Goal: Find specific page/section: Find specific page/section

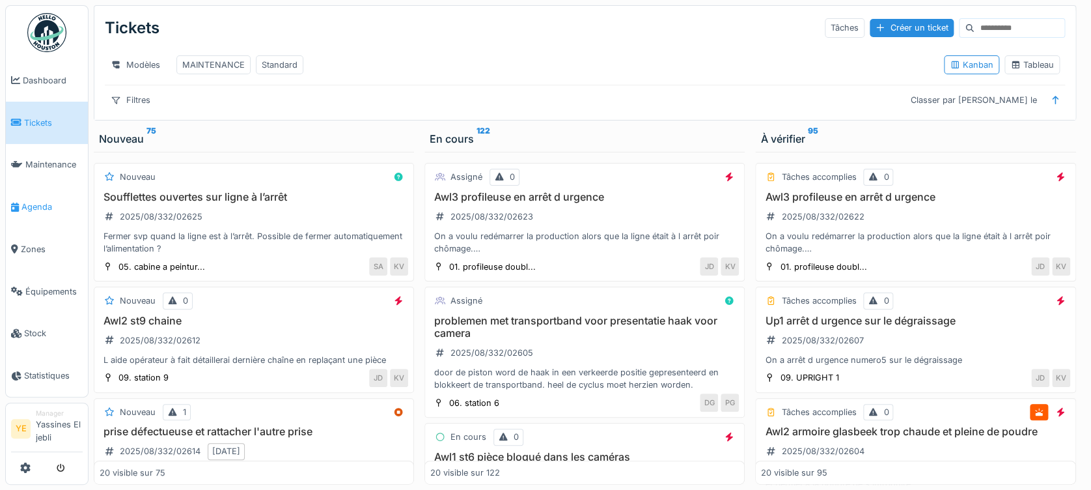
click at [54, 191] on link "Agenda" at bounding box center [47, 207] width 82 height 42
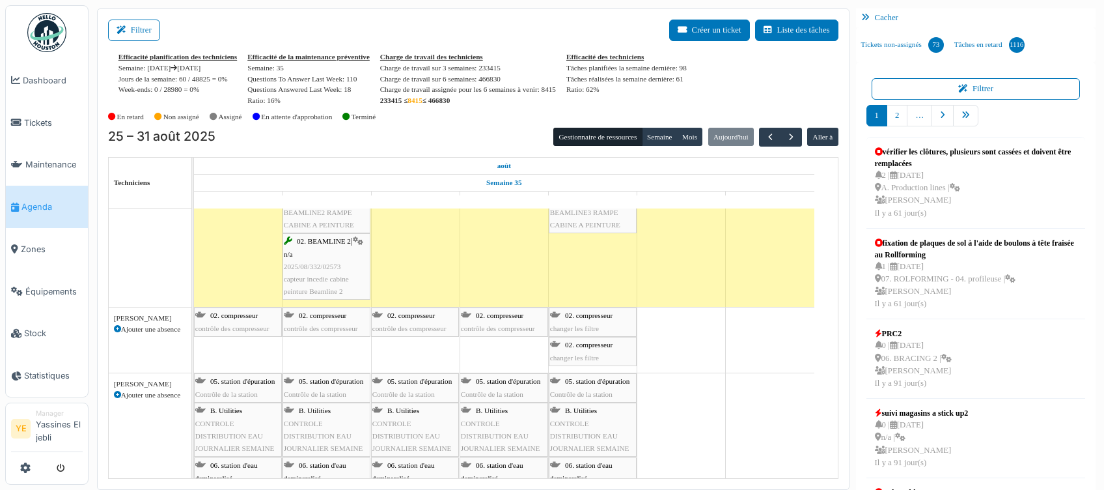
scroll to position [2257, 0]
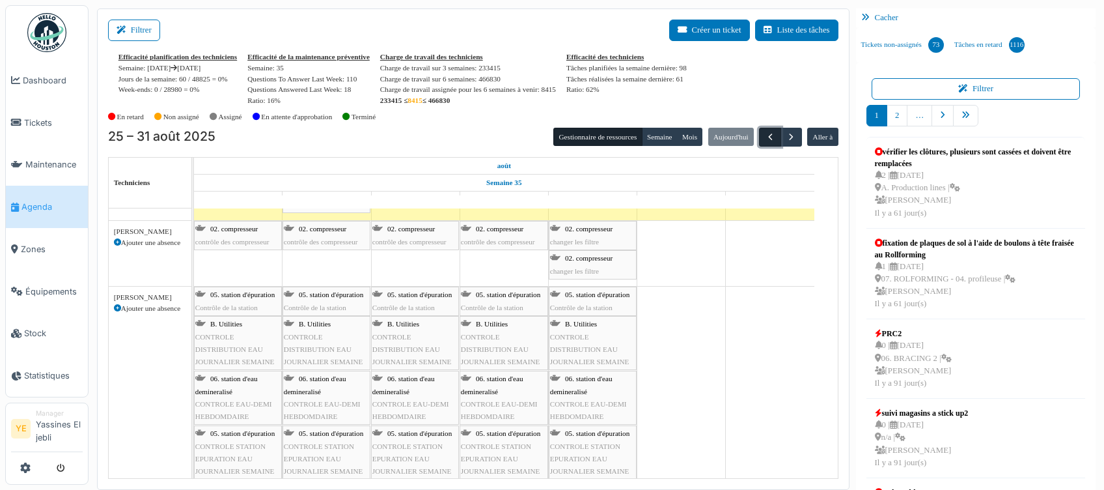
click at [765, 135] on span "button" at bounding box center [770, 137] width 11 height 11
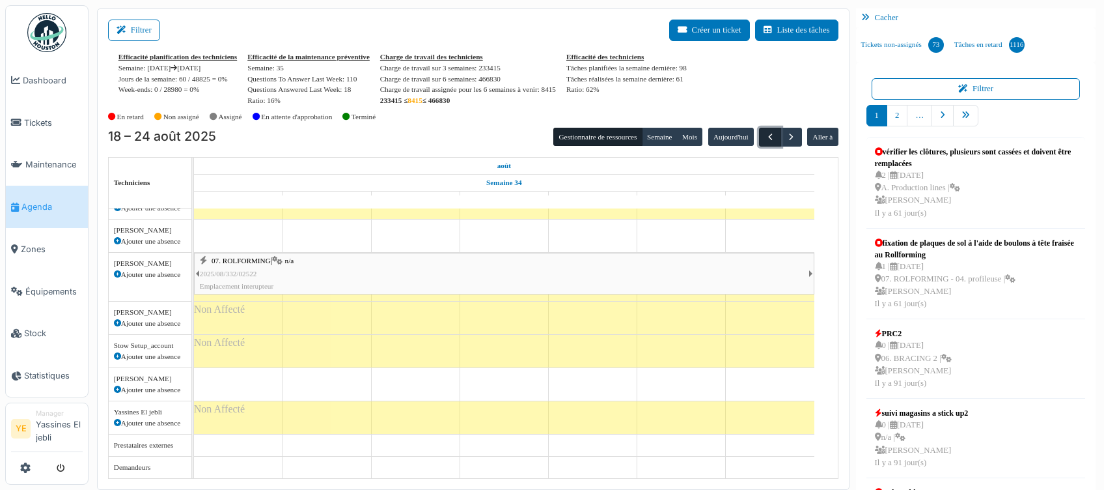
scroll to position [0, 0]
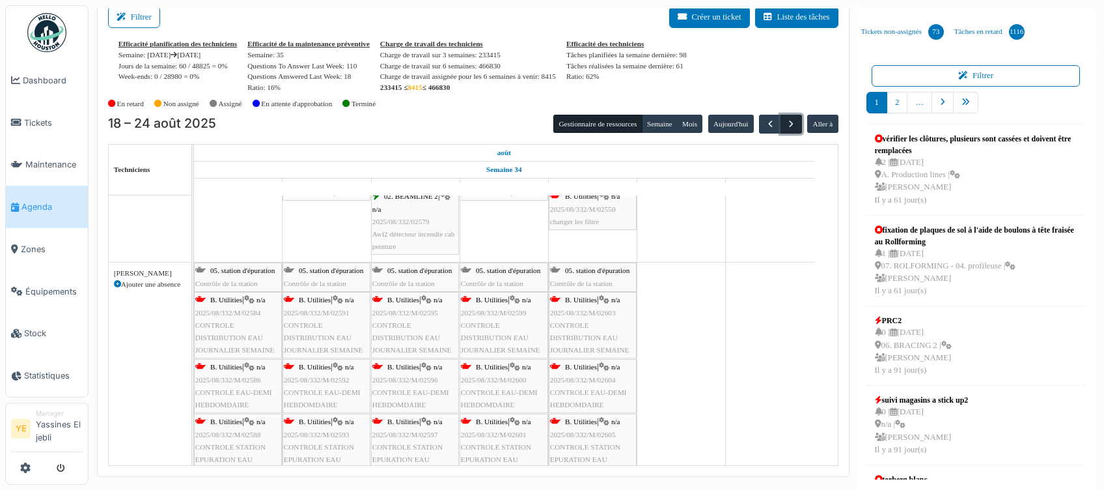
click at [781, 123] on button "button" at bounding box center [791, 124] width 21 height 19
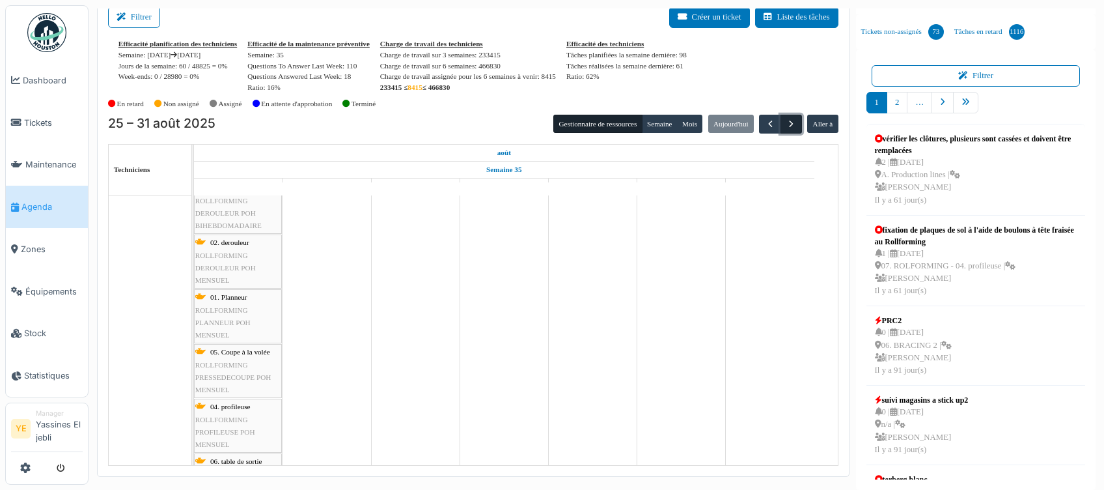
click at [781, 123] on button "button" at bounding box center [791, 124] width 21 height 19
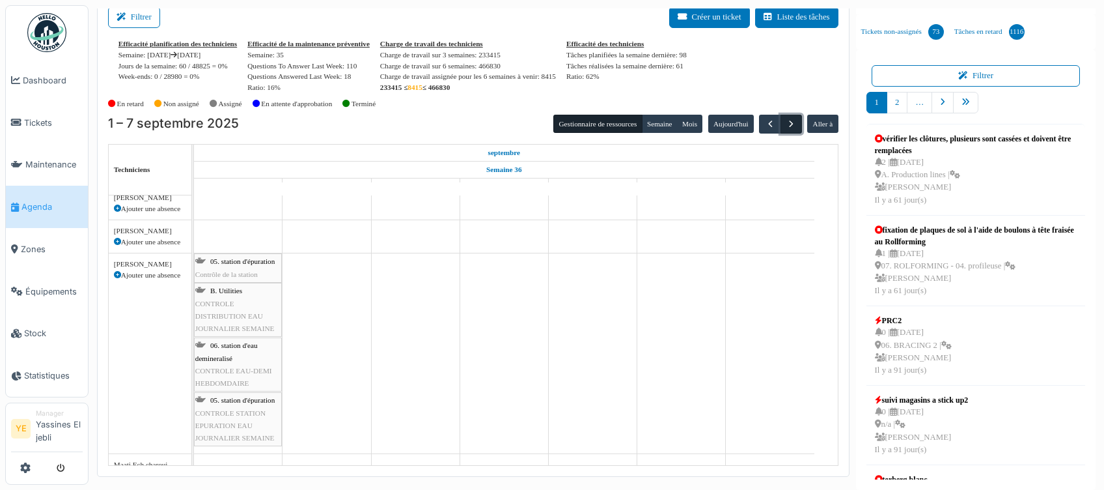
click at [781, 123] on button "button" at bounding box center [791, 124] width 21 height 19
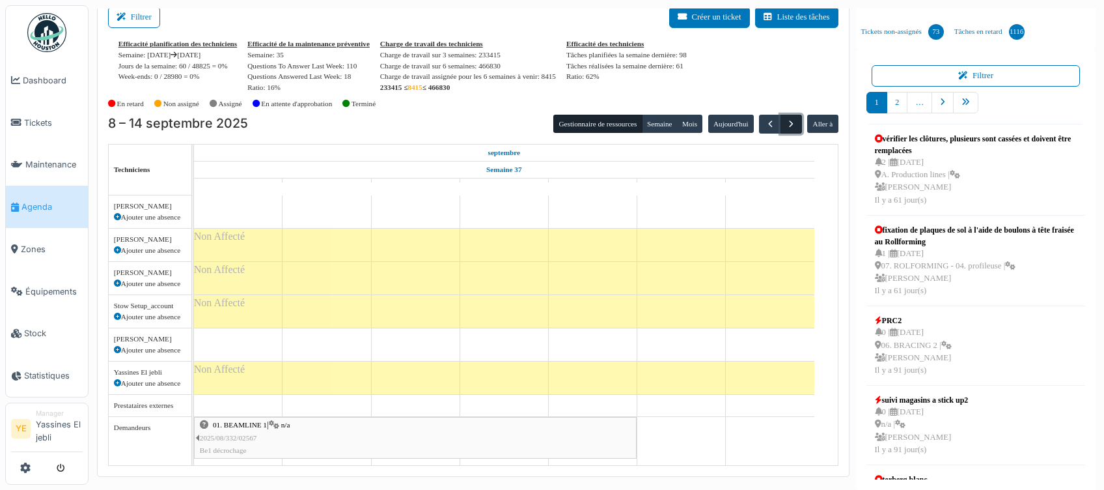
click at [781, 123] on button "button" at bounding box center [791, 124] width 21 height 19
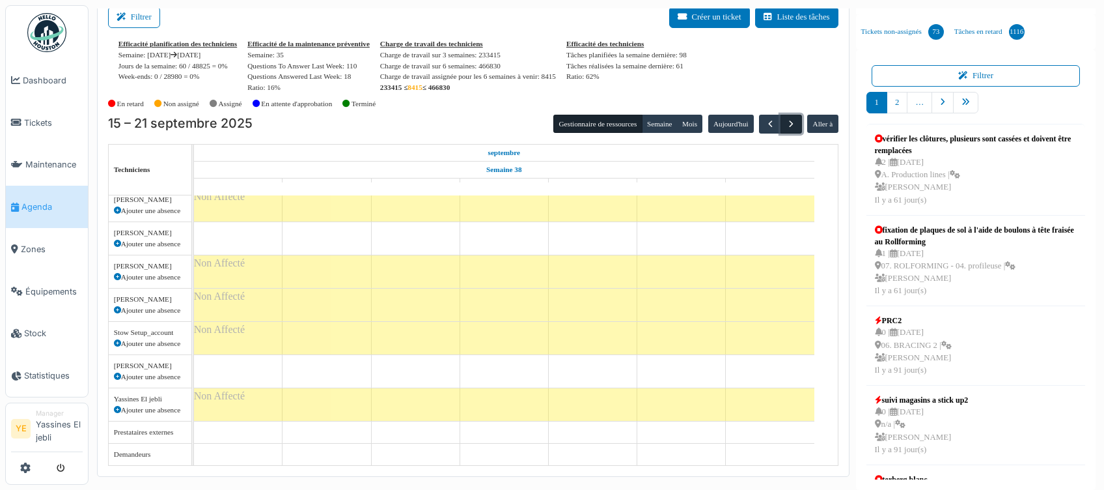
click at [781, 123] on button "button" at bounding box center [791, 124] width 21 height 19
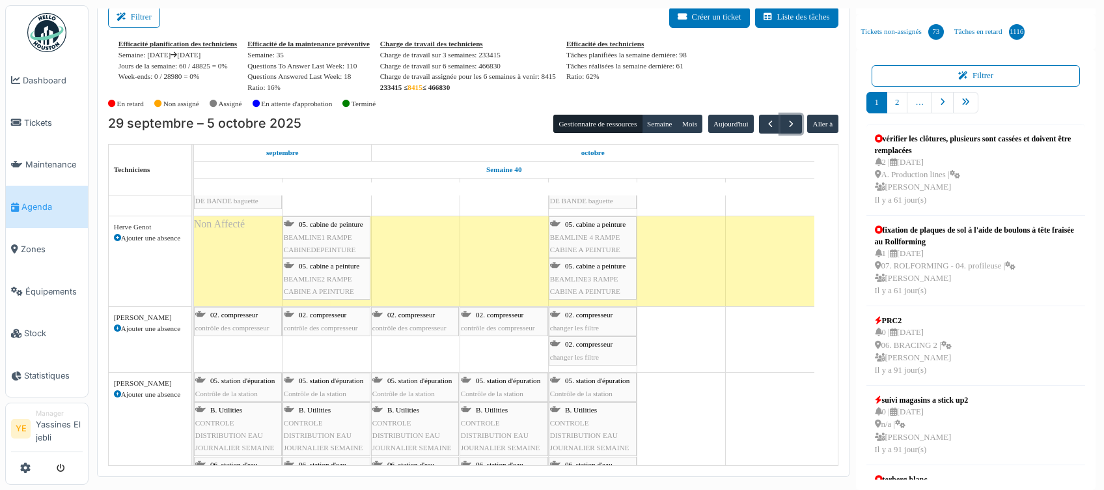
scroll to position [1389, 0]
